Goal: Complete application form: Complete application form

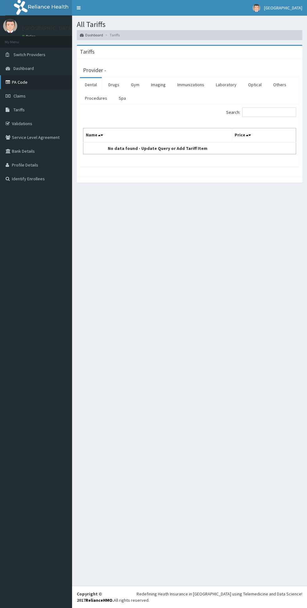
click at [39, 84] on link "PA Code" at bounding box center [36, 82] width 72 height 14
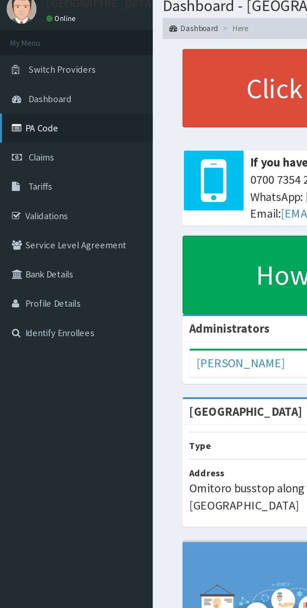
click at [32, 82] on link "PA Code" at bounding box center [36, 82] width 72 height 14
click at [40, 81] on link "PA Code" at bounding box center [36, 82] width 72 height 14
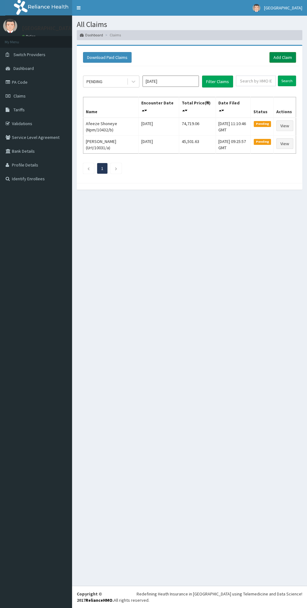
click at [286, 56] on link "Add Claim" at bounding box center [283, 57] width 27 height 11
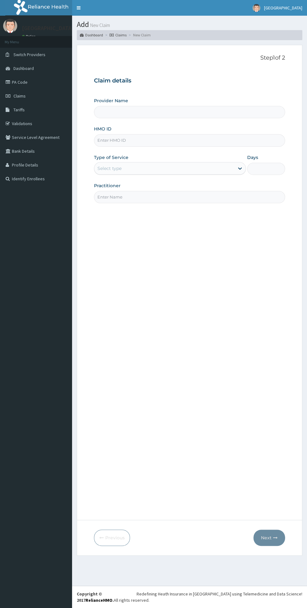
type input "[GEOGRAPHIC_DATA]"
click at [152, 141] on input "HMO ID" at bounding box center [189, 140] width 191 height 12
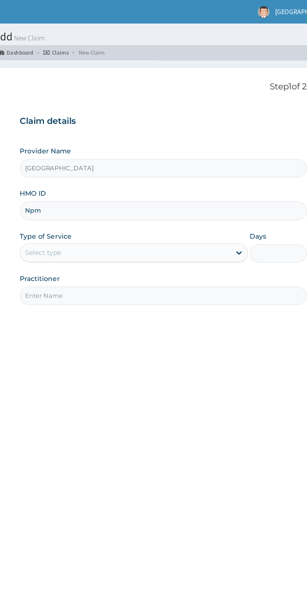
type input "Npm/10432/b"
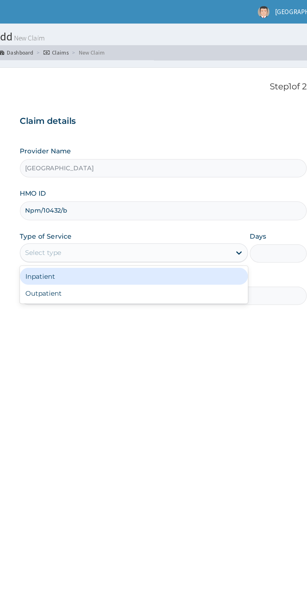
click at [166, 185] on div "Inpatient" at bounding box center [170, 183] width 152 height 11
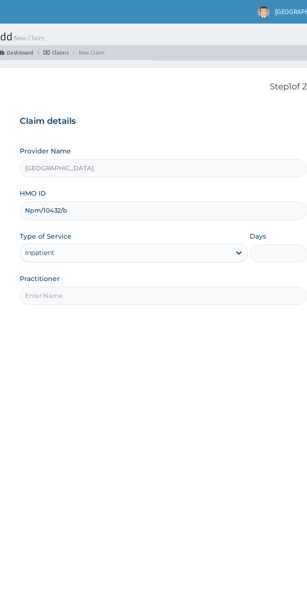
click at [267, 168] on input "Days" at bounding box center [266, 169] width 38 height 12
type input "1"
click at [184, 197] on input "Practitioner" at bounding box center [189, 197] width 191 height 12
type input "Dr chidinma"
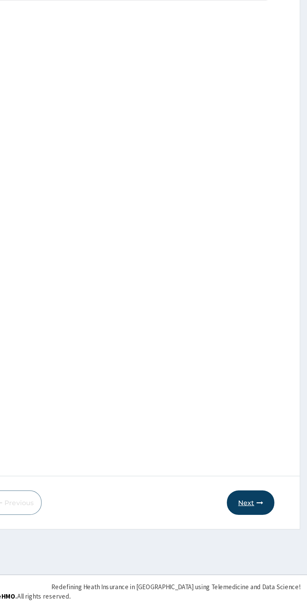
click at [273, 541] on button "Next" at bounding box center [270, 538] width 32 height 16
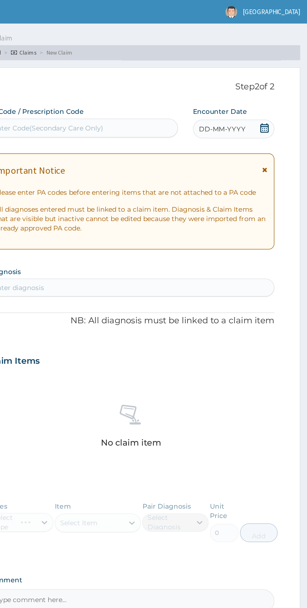
click at [279, 113] on icon at bounding box center [278, 113] width 3 height 4
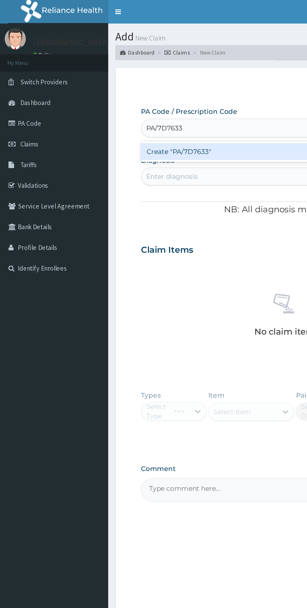
click at [144, 103] on div "Create "PA/7D7633"" at bounding box center [157, 100] width 127 height 11
type input "PA/7D7633"
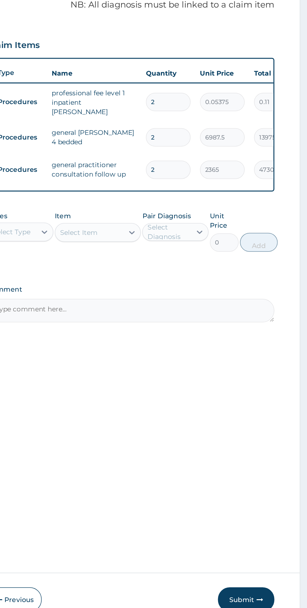
click at [222, 205] on input "2" at bounding box center [215, 206] width 30 height 12
type input "0.00"
type input "1"
type input "0.05"
type input "1"
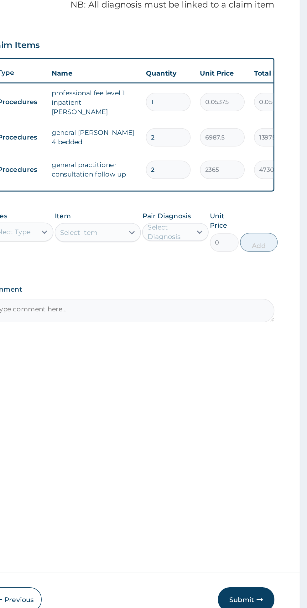
click at [221, 229] on input "2" at bounding box center [215, 230] width 30 height 12
type input "0.00"
type input "1"
type input "6987.50"
type input "1"
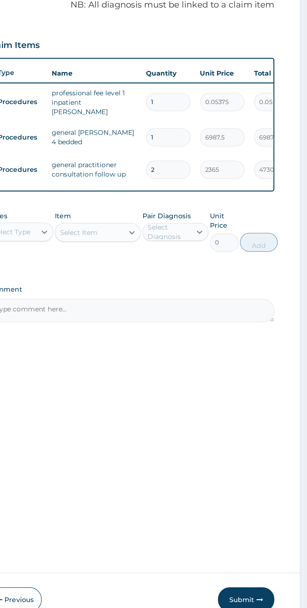
click at [218, 248] on input "2" at bounding box center [215, 251] width 30 height 12
type input "0.00"
type input "1"
type input "2365.00"
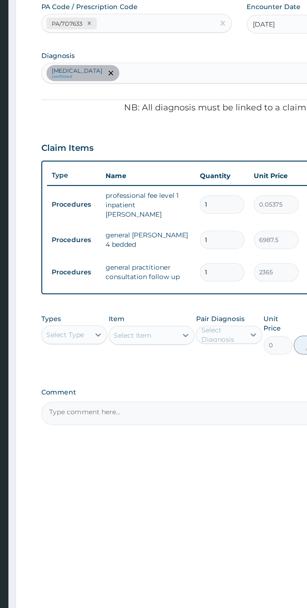
type input "1"
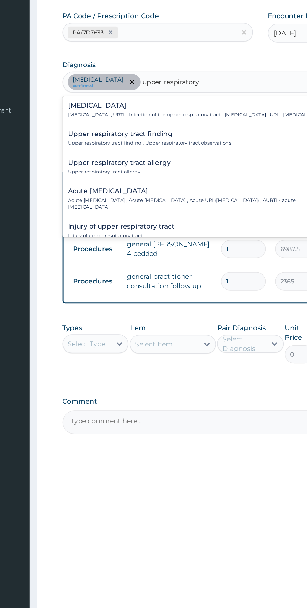
click at [182, 135] on h4 "Upper respiratory infection" at bounding box center [183, 134] width 171 height 5
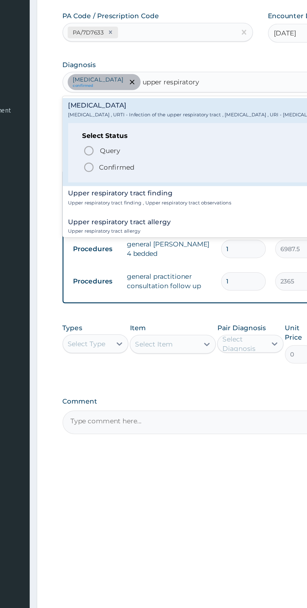
click at [152, 179] on span "Confirmed" at bounding box center [190, 176] width 164 height 8
type input "upper respiratory"
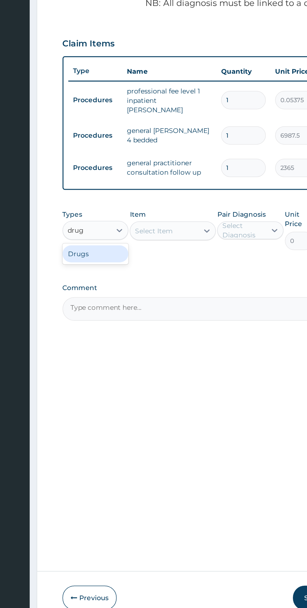
click at [128, 305] on div "Drugs" at bounding box center [116, 308] width 44 height 11
type input "drug"
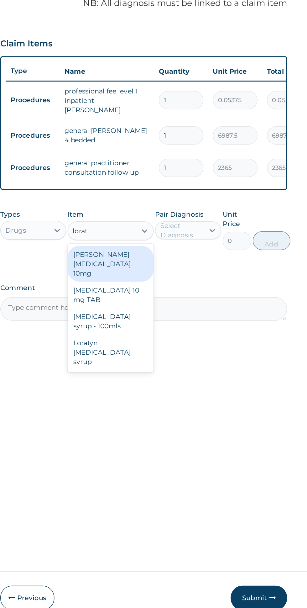
click at [183, 309] on div "Loratyn Loratadine 10mg" at bounding box center [167, 315] width 57 height 24
type input "lorat"
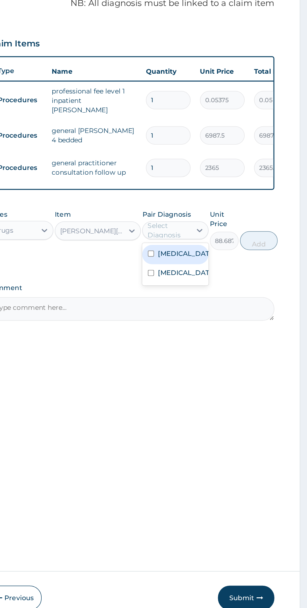
click at [233, 324] on label "Upper respiratory infection" at bounding box center [226, 321] width 36 height 6
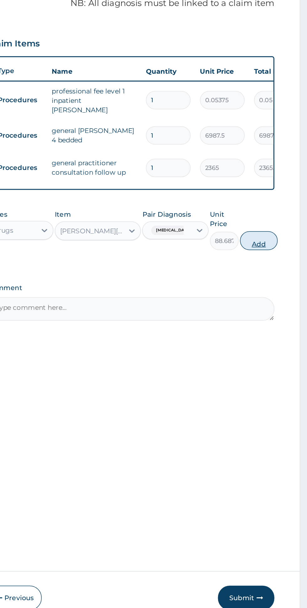
click at [288, 298] on button "Add" at bounding box center [275, 300] width 25 height 13
type input "0"
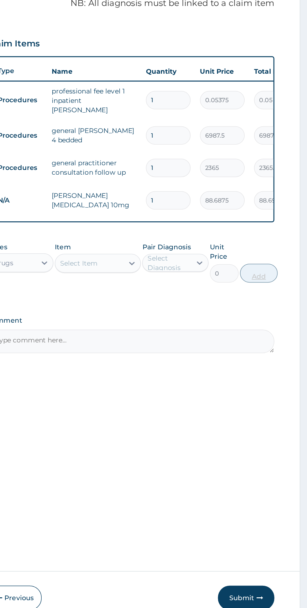
type input "10"
type input "886.88"
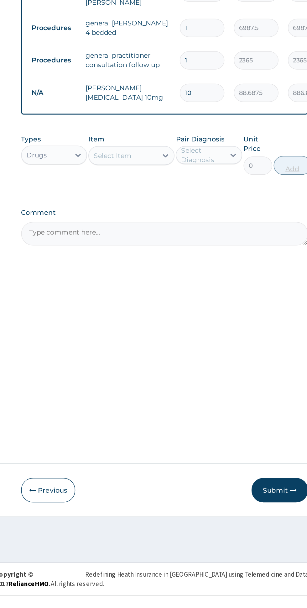
type input "10"
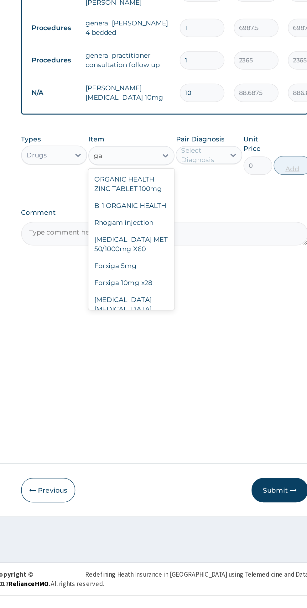
type input "g"
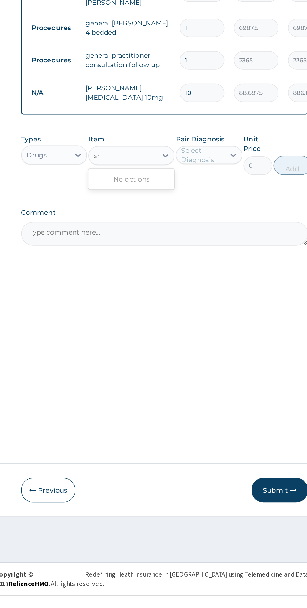
type input "s"
click at [178, 331] on div "Drip set" at bounding box center [167, 330] width 57 height 11
type input "drip"
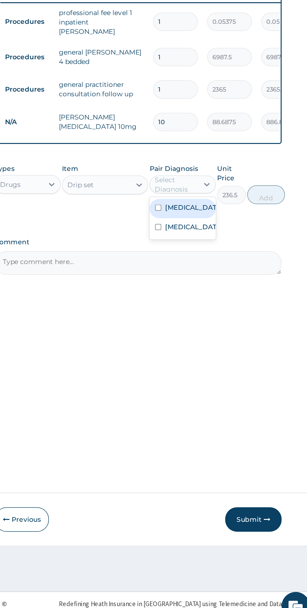
click at [235, 327] on label "Gastric ulcer" at bounding box center [226, 330] width 36 height 6
click at [219, 346] on label "Upper respiratory infection" at bounding box center [226, 343] width 36 height 6
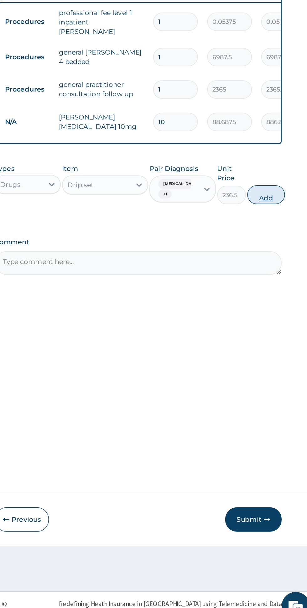
click at [280, 317] on button "Add" at bounding box center [275, 321] width 25 height 13
type input "0"
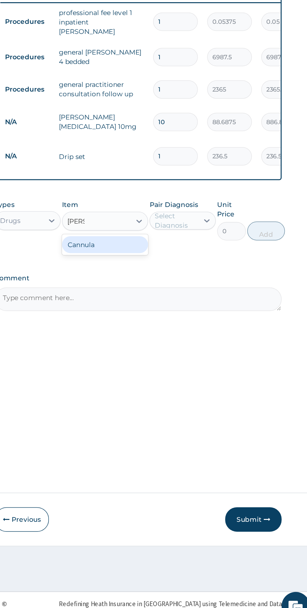
click at [181, 349] on div "Cannula" at bounding box center [167, 354] width 57 height 11
type input "cann"
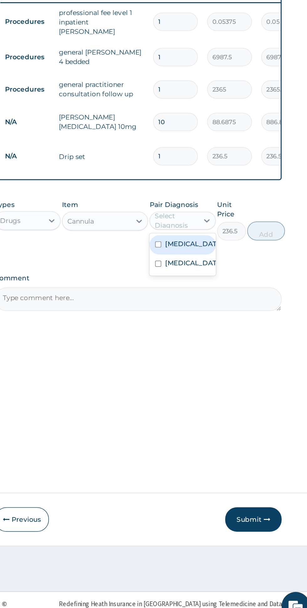
click at [229, 351] on label "Gastric ulcer" at bounding box center [226, 354] width 36 height 6
click at [219, 370] on label "Upper respiratory infection" at bounding box center [226, 367] width 36 height 6
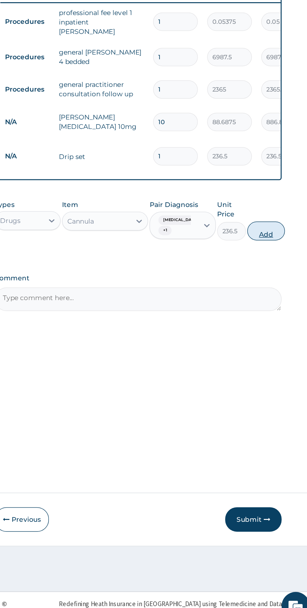
click at [281, 340] on button "Add" at bounding box center [275, 345] width 25 height 13
type input "0"
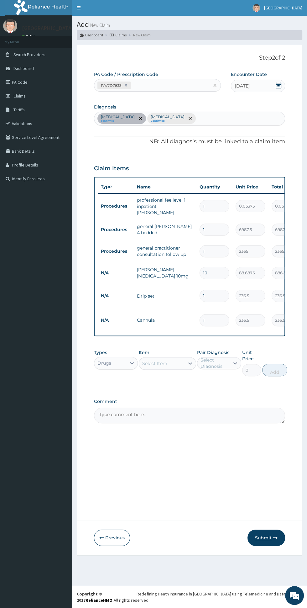
click at [271, 539] on button "Submit" at bounding box center [267, 538] width 38 height 16
